Goal: Transaction & Acquisition: Purchase product/service

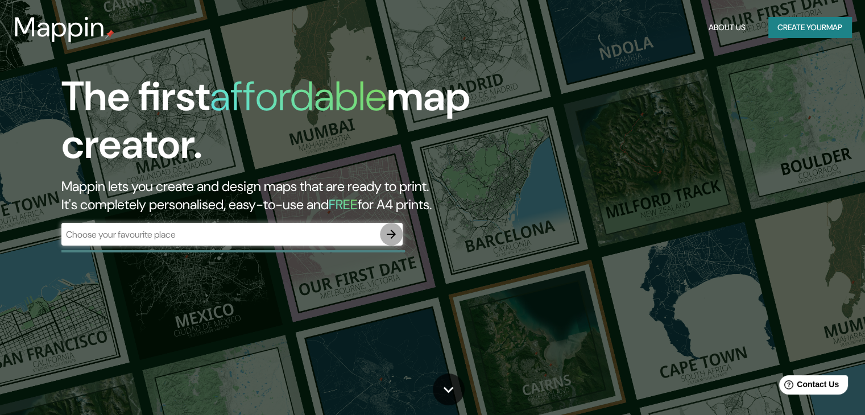
click at [391, 233] on icon "button" at bounding box center [391, 234] width 14 height 14
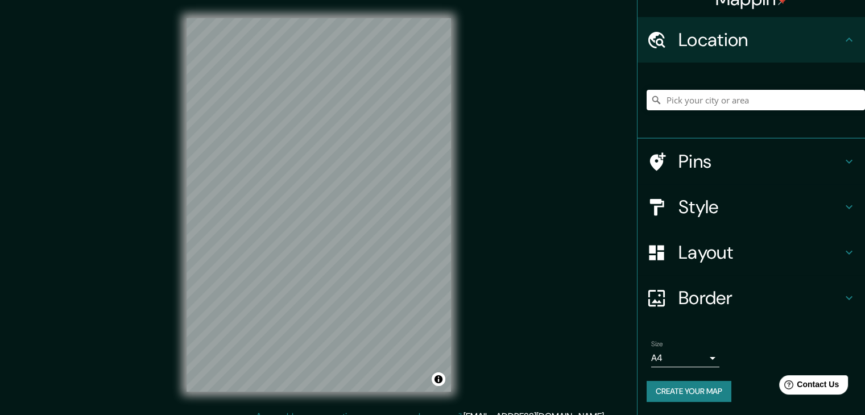
scroll to position [13, 0]
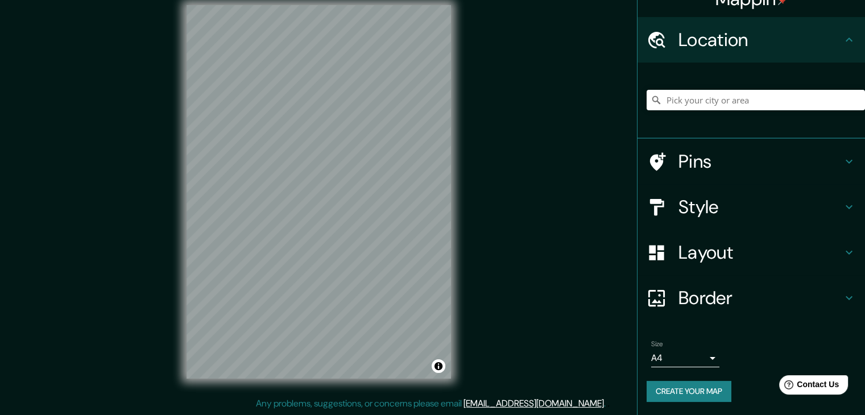
click at [833, 152] on h4 "Pins" at bounding box center [760, 161] width 164 height 23
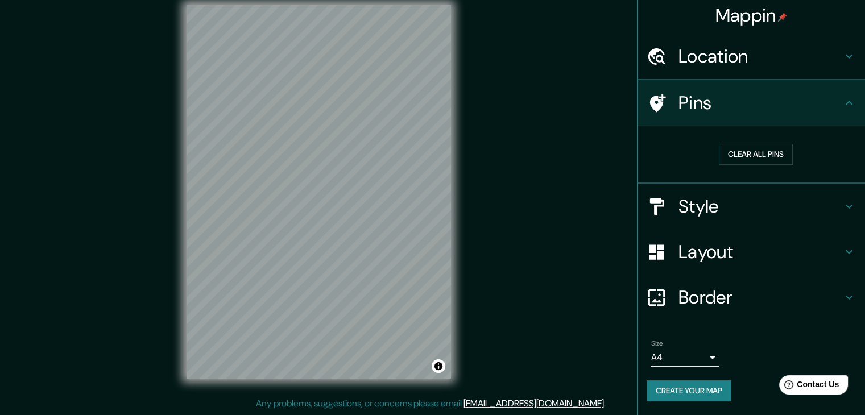
scroll to position [2, 0]
click at [848, 109] on div "Pins" at bounding box center [750, 103] width 227 height 45
click at [842, 62] on icon at bounding box center [849, 57] width 14 height 14
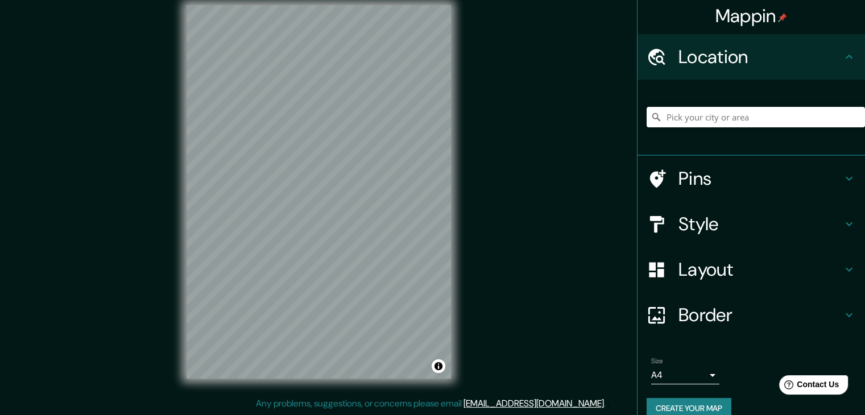
click at [834, 213] on div "Style" at bounding box center [750, 223] width 227 height 45
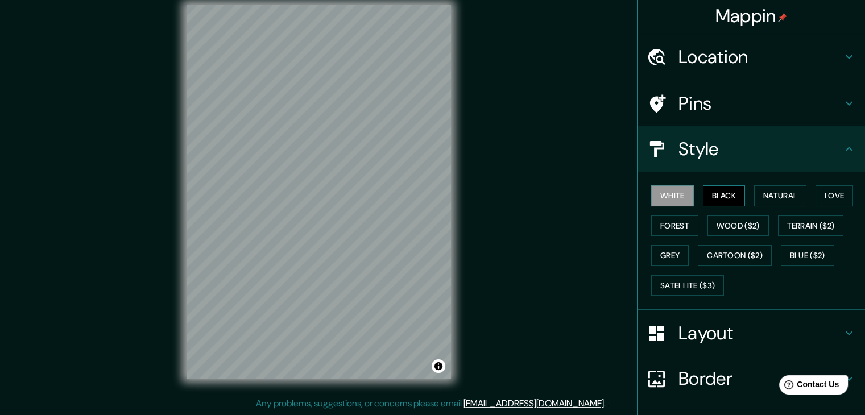
click at [731, 188] on button "Black" at bounding box center [724, 195] width 43 height 21
click at [773, 198] on button "Natural" at bounding box center [780, 195] width 52 height 21
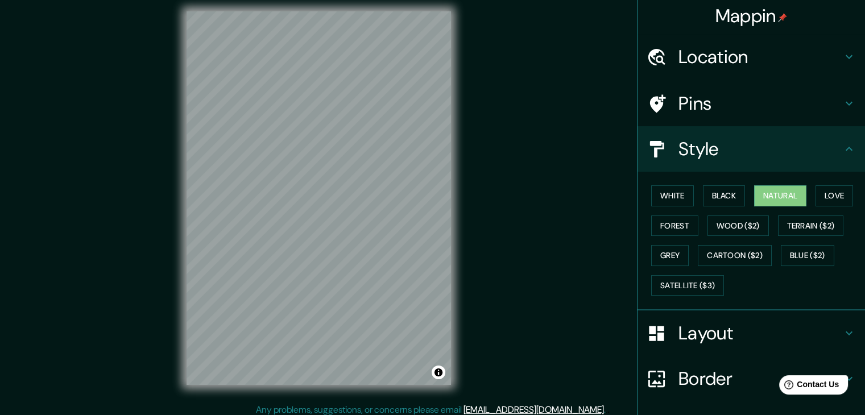
scroll to position [0, 0]
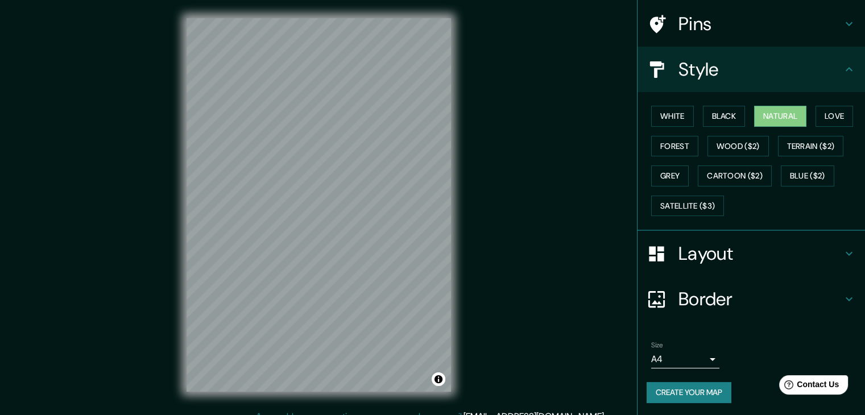
click at [747, 262] on h4 "Layout" at bounding box center [760, 253] width 164 height 23
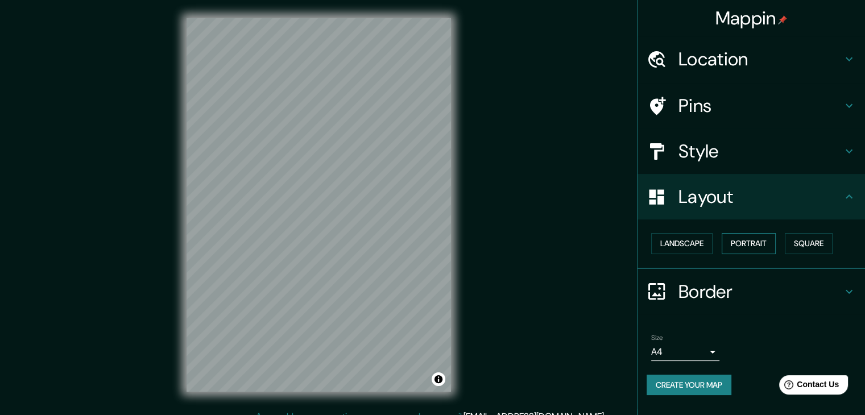
click at [767, 245] on button "Portrait" at bounding box center [749, 243] width 54 height 21
click at [685, 245] on button "Landscape" at bounding box center [681, 243] width 61 height 21
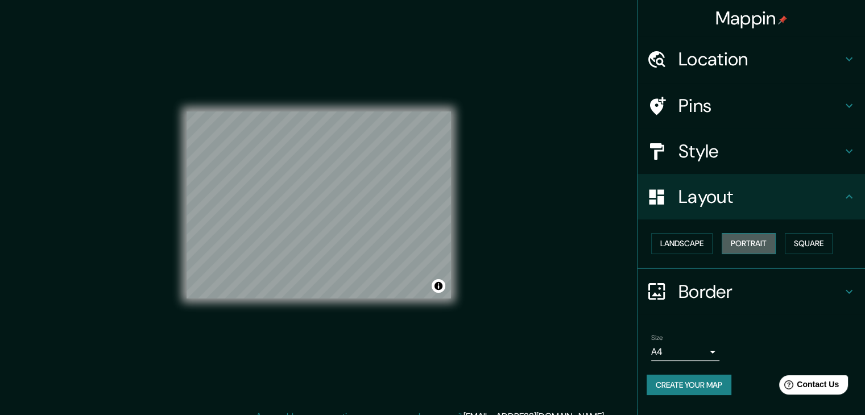
click at [771, 233] on button "Portrait" at bounding box center [749, 243] width 54 height 21
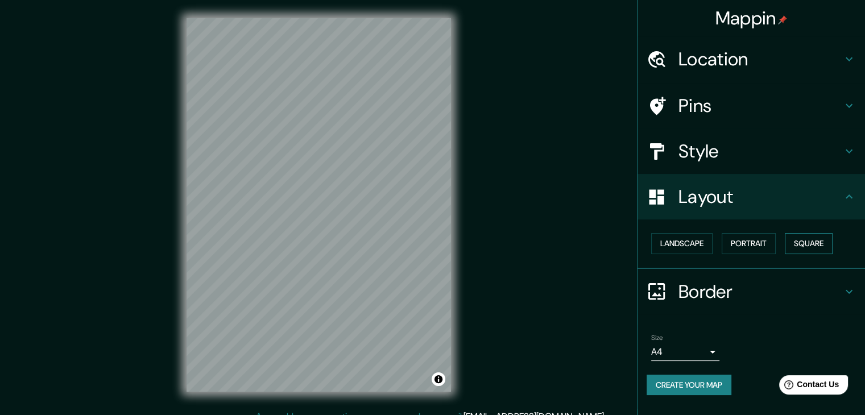
click at [814, 245] on button "Square" at bounding box center [809, 243] width 48 height 21
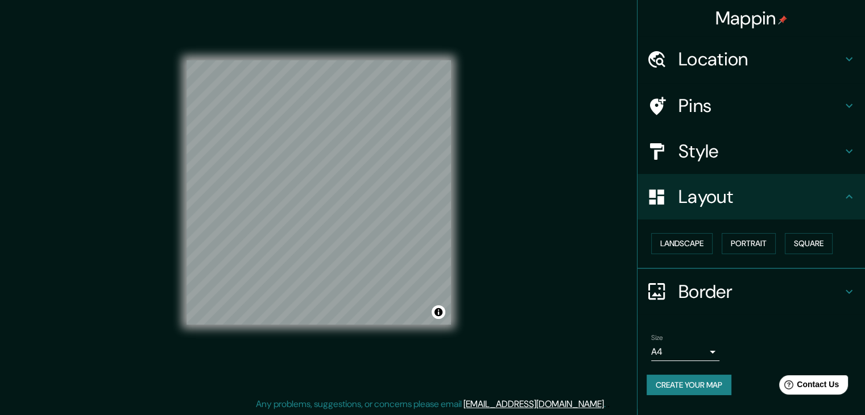
scroll to position [13, 0]
click at [687, 246] on button "Landscape" at bounding box center [681, 243] width 61 height 21
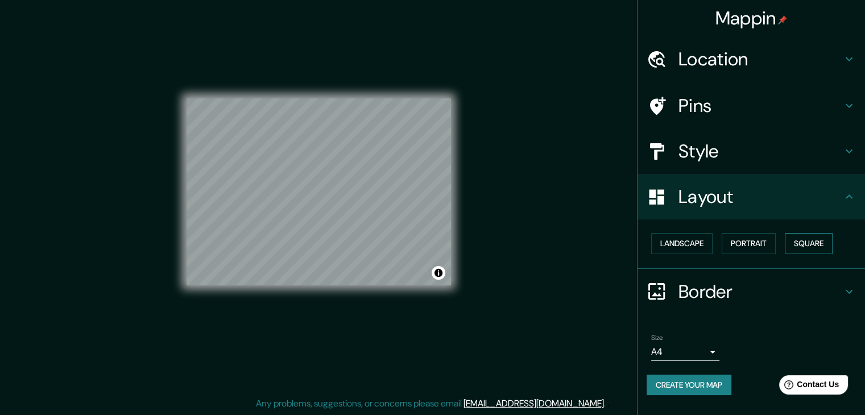
click at [807, 239] on button "Square" at bounding box center [809, 243] width 48 height 21
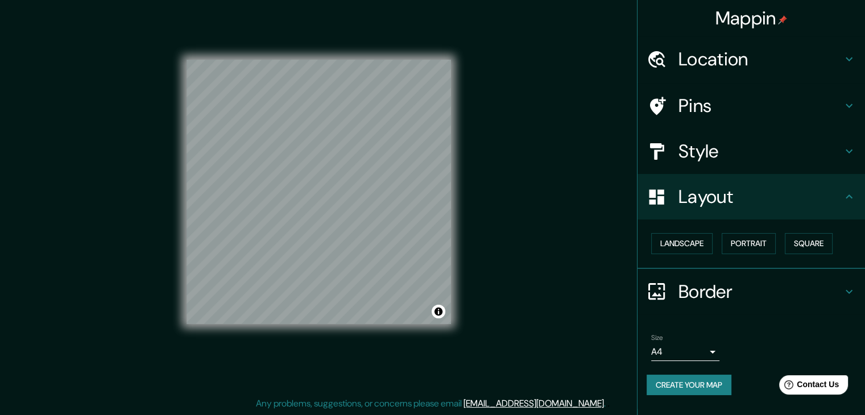
click at [839, 161] on h4 "Style" at bounding box center [760, 151] width 164 height 23
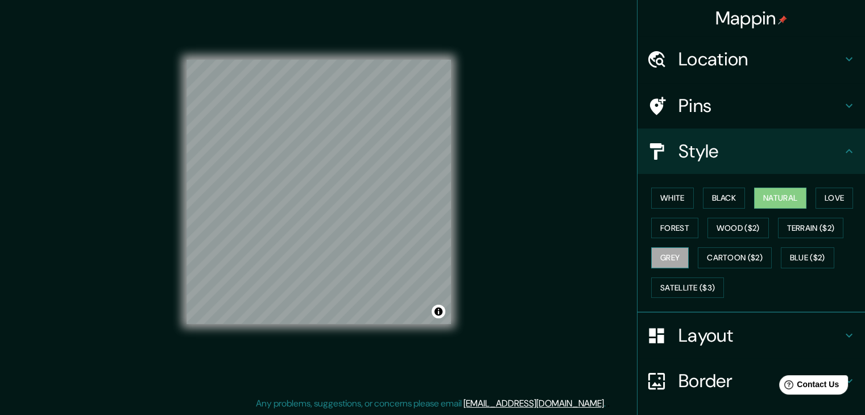
click at [665, 255] on button "Grey" at bounding box center [670, 257] width 38 height 21
click at [661, 226] on button "Forest" at bounding box center [674, 228] width 47 height 21
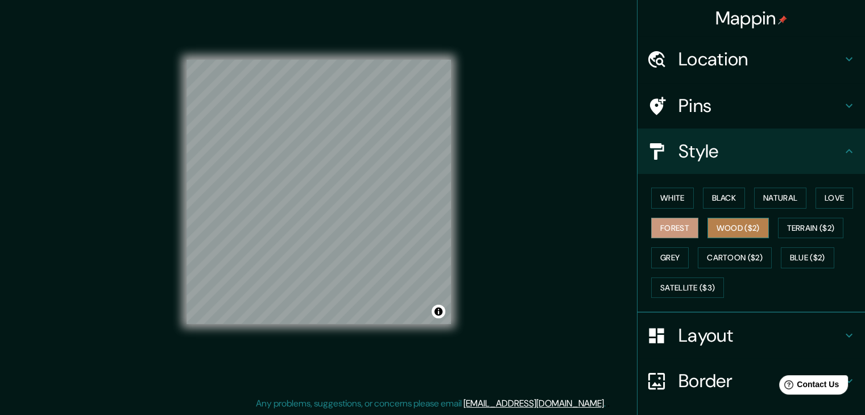
click at [712, 227] on button "Wood ($2)" at bounding box center [737, 228] width 61 height 21
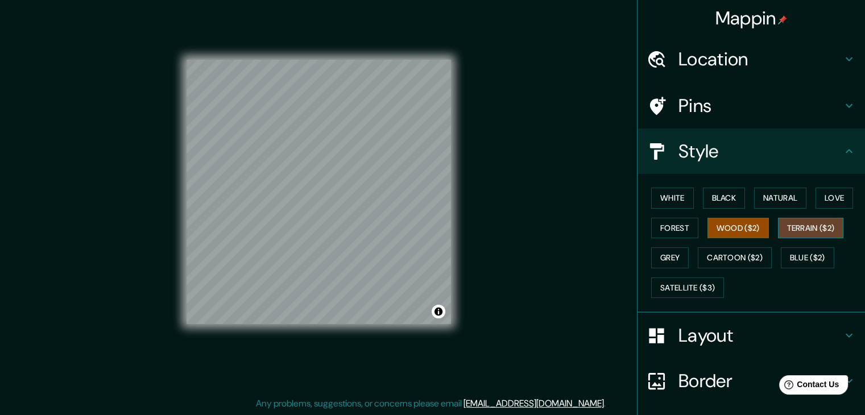
click at [810, 223] on button "Terrain ($2)" at bounding box center [811, 228] width 66 height 21
click at [810, 258] on button "Blue ($2)" at bounding box center [807, 257] width 53 height 21
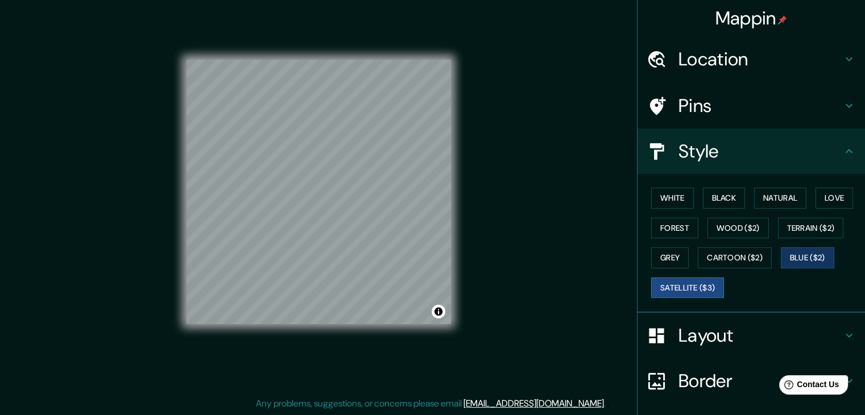
click at [689, 288] on button "Satellite ($3)" at bounding box center [687, 288] width 73 height 21
click at [793, 257] on button "Blue ($2)" at bounding box center [807, 257] width 53 height 21
click at [373, 91] on div at bounding box center [371, 92] width 9 height 9
drag, startPoint x: 374, startPoint y: 96, endPoint x: 536, endPoint y: 237, distance: 214.8
click at [536, 237] on div "Mappin Location Pins Style White Black Natural Love Forest Wood ($2) Terrain ($…" at bounding box center [432, 201] width 865 height 428
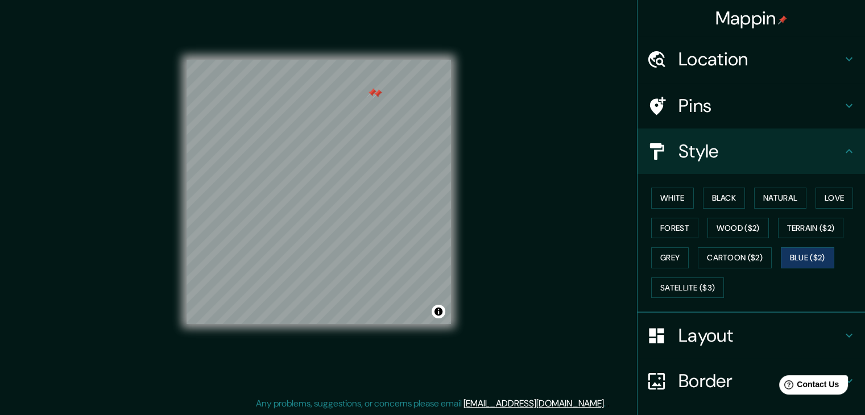
click at [740, 94] on h4 "Pins" at bounding box center [760, 105] width 164 height 23
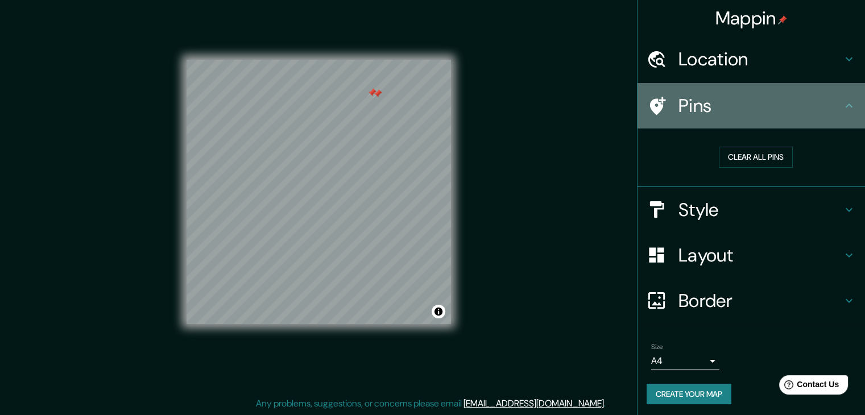
click at [814, 102] on h4 "Pins" at bounding box center [760, 105] width 164 height 23
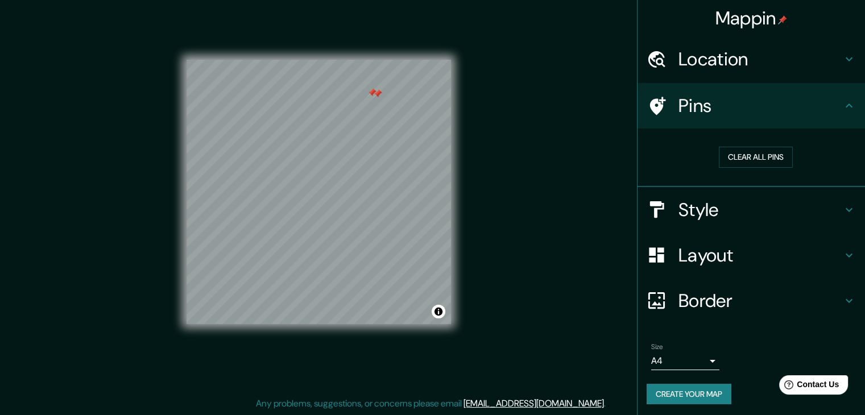
click at [842, 52] on icon at bounding box center [849, 59] width 14 height 14
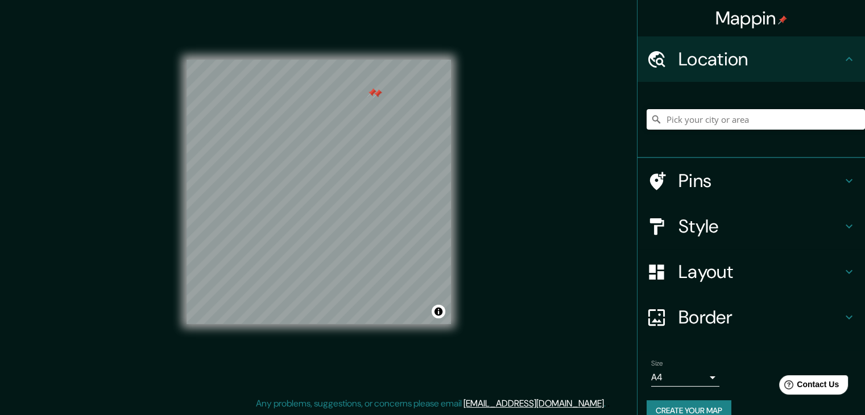
click at [842, 52] on icon at bounding box center [849, 59] width 14 height 14
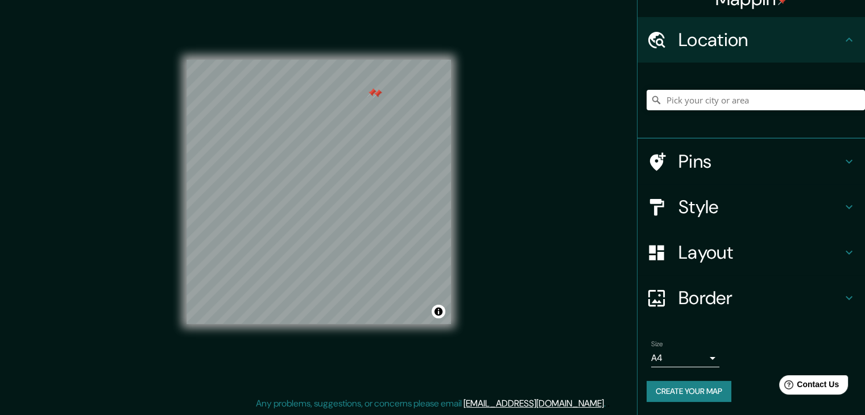
click at [760, 304] on h4 "Border" at bounding box center [760, 298] width 164 height 23
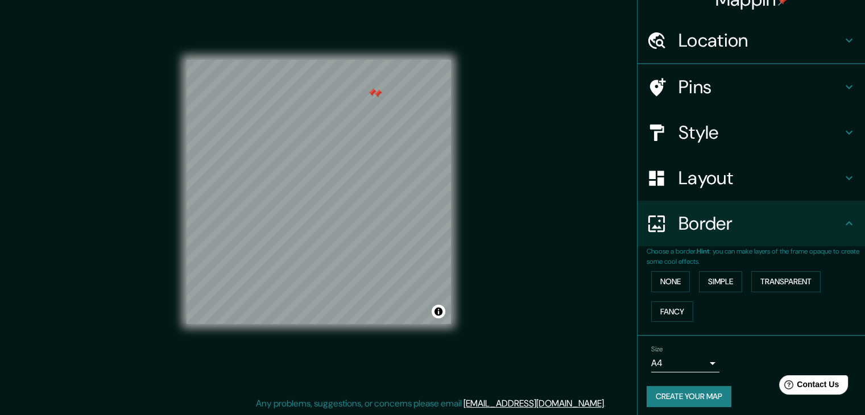
scroll to position [19, 0]
click at [676, 283] on button "None" at bounding box center [670, 281] width 39 height 21
click at [703, 279] on button "Simple" at bounding box center [720, 281] width 43 height 21
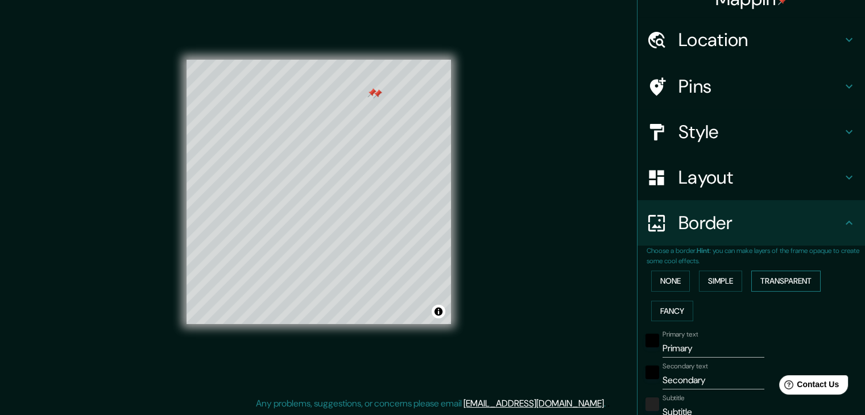
click at [768, 276] on button "Transparent" at bounding box center [785, 281] width 69 height 21
click at [655, 308] on button "Fancy" at bounding box center [672, 311] width 42 height 21
click at [660, 278] on button "None" at bounding box center [670, 281] width 39 height 21
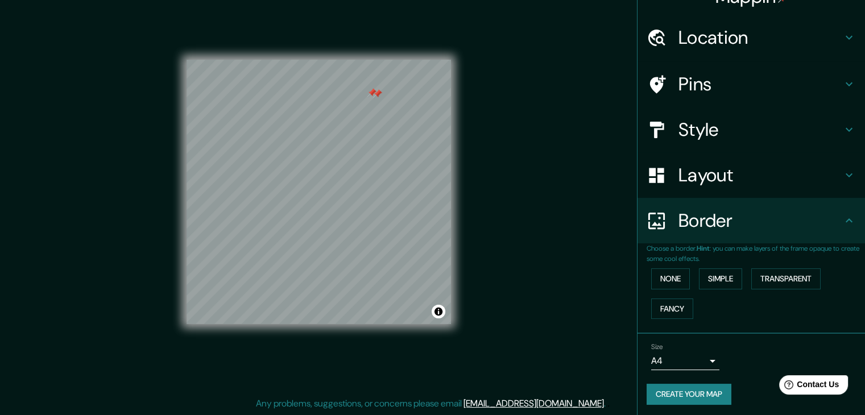
scroll to position [24, 0]
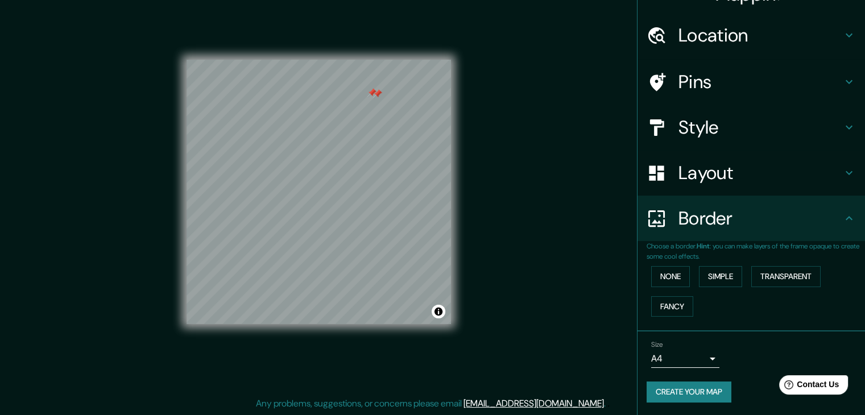
click at [721, 164] on h4 "Layout" at bounding box center [760, 173] width 164 height 23
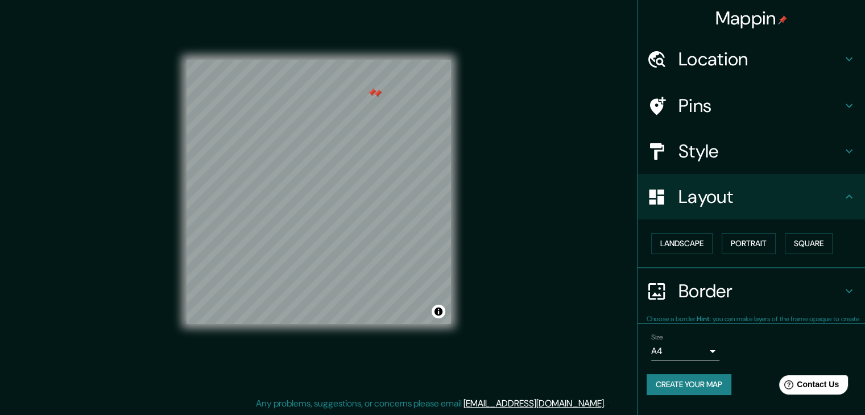
scroll to position [0, 0]
click at [757, 159] on h4 "Style" at bounding box center [760, 151] width 164 height 23
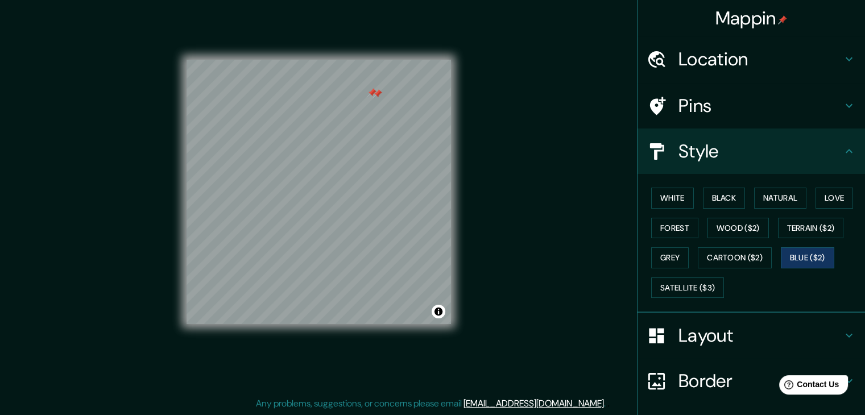
click at [729, 105] on h4 "Pins" at bounding box center [760, 105] width 164 height 23
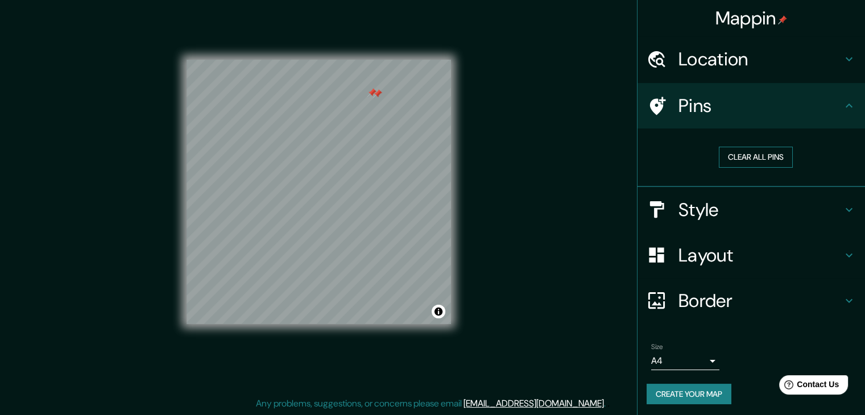
click at [748, 156] on button "Clear all pins" at bounding box center [756, 157] width 74 height 21
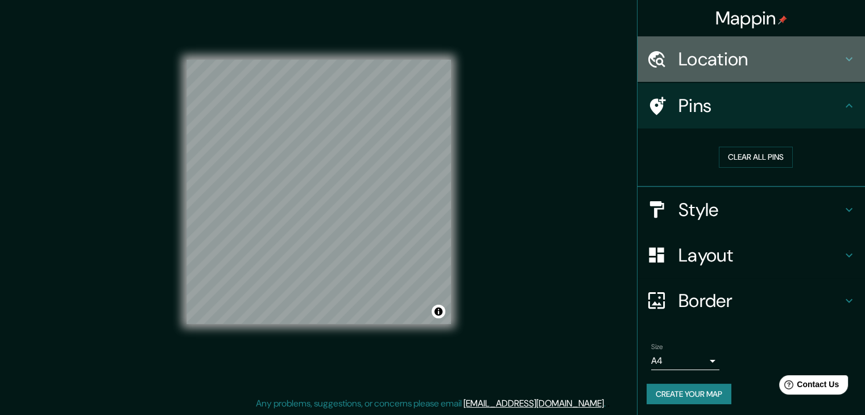
click at [781, 61] on h4 "Location" at bounding box center [760, 59] width 164 height 23
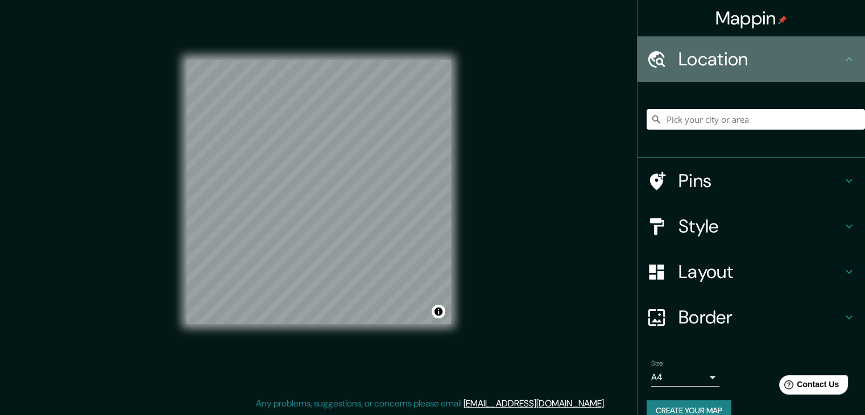
click at [780, 57] on h4 "Location" at bounding box center [760, 59] width 164 height 23
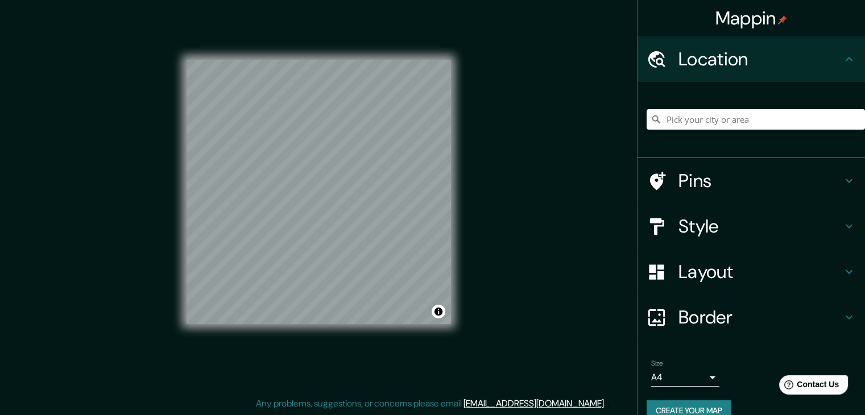
click at [549, 163] on div "Mappin Location Pins Style Layout Border Choose a border. Hint : you can make l…" at bounding box center [432, 201] width 865 height 428
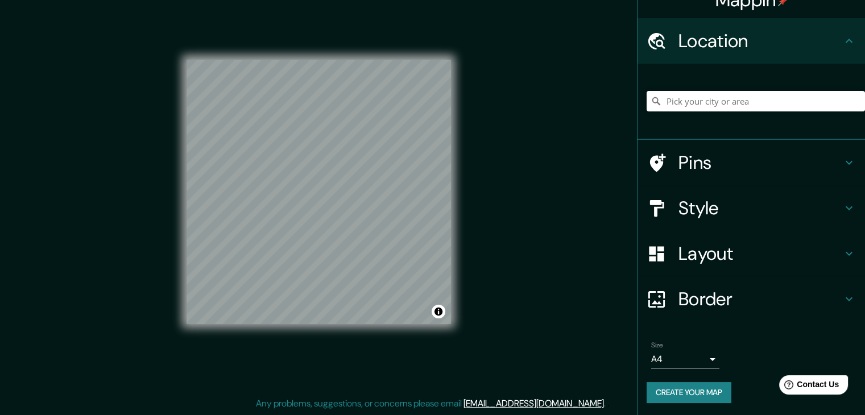
scroll to position [19, 0]
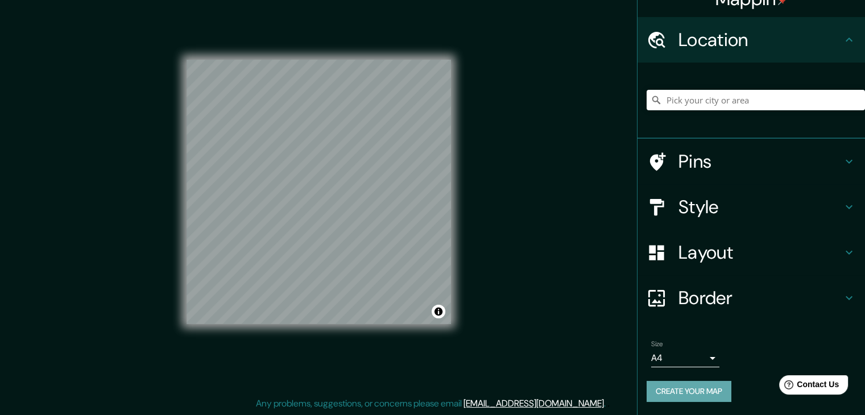
click at [704, 386] on button "Create your map" at bounding box center [689, 391] width 85 height 21
click at [699, 389] on div "Create your map" at bounding box center [751, 391] width 209 height 21
click at [705, 391] on button "Create your map" at bounding box center [689, 391] width 85 height 21
click at [441, 311] on button "Toggle attribution" at bounding box center [439, 312] width 14 height 14
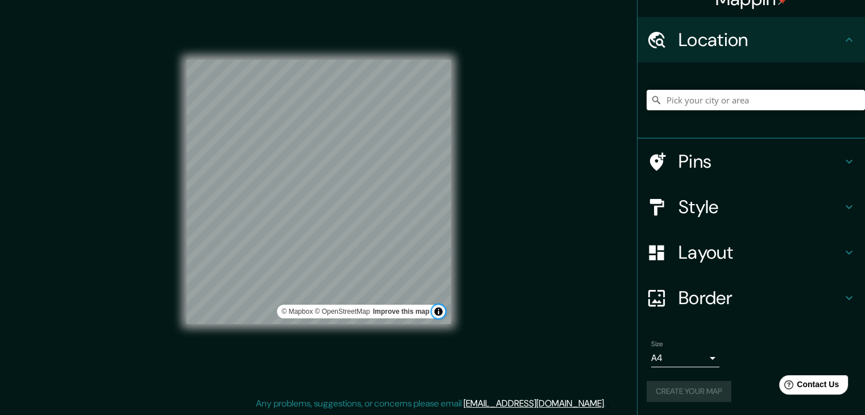
click at [441, 311] on button "Toggle attribution" at bounding box center [439, 312] width 14 height 14
click at [479, 303] on div "Mappin Location Pins Style Layout Border Choose a border. Hint : you can make l…" at bounding box center [432, 201] width 865 height 428
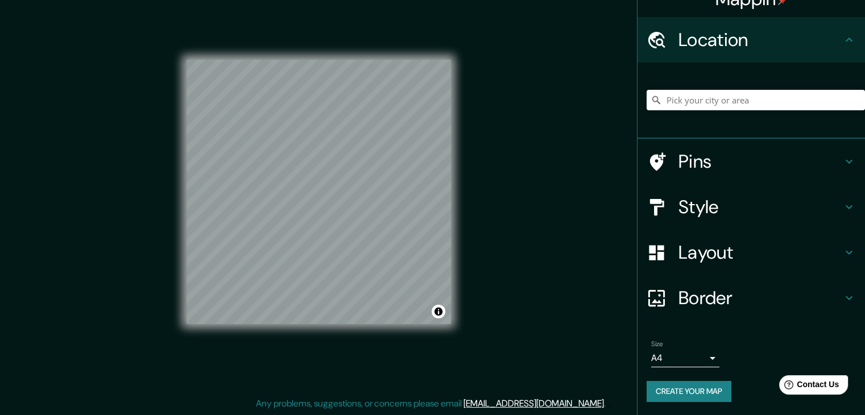
click at [701, 400] on button "Create your map" at bounding box center [689, 391] width 85 height 21
click at [701, 395] on div "Create your map" at bounding box center [751, 391] width 209 height 21
click at [714, 388] on div "Create your map" at bounding box center [751, 391] width 209 height 21
click at [706, 402] on div "Size A4 single Create your map" at bounding box center [751, 374] width 209 height 76
click at [711, 395] on div "Create your map" at bounding box center [751, 391] width 209 height 21
